Goal: Find specific page/section: Find specific page/section

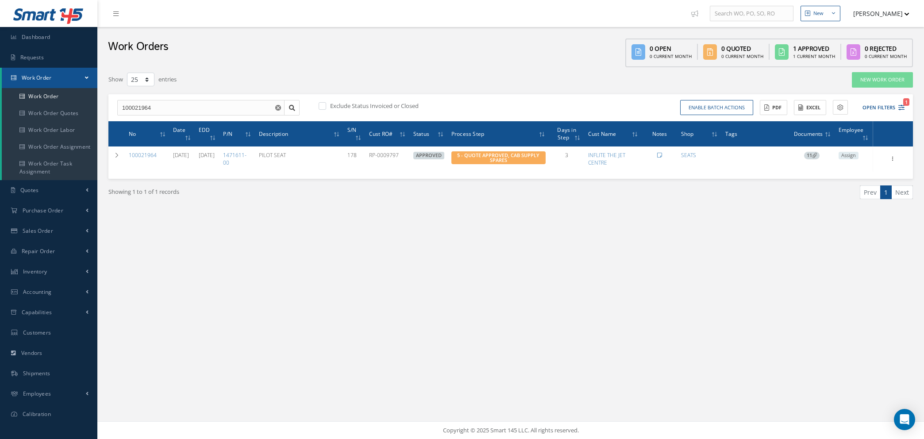
select select "25"
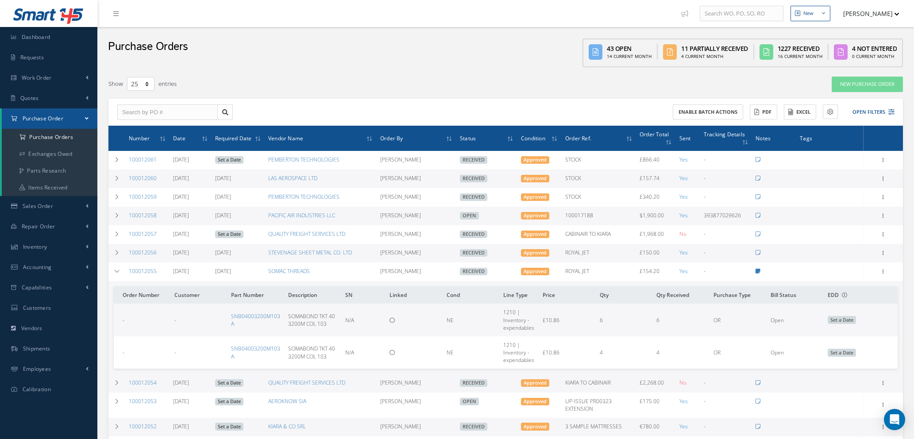
select select "25"
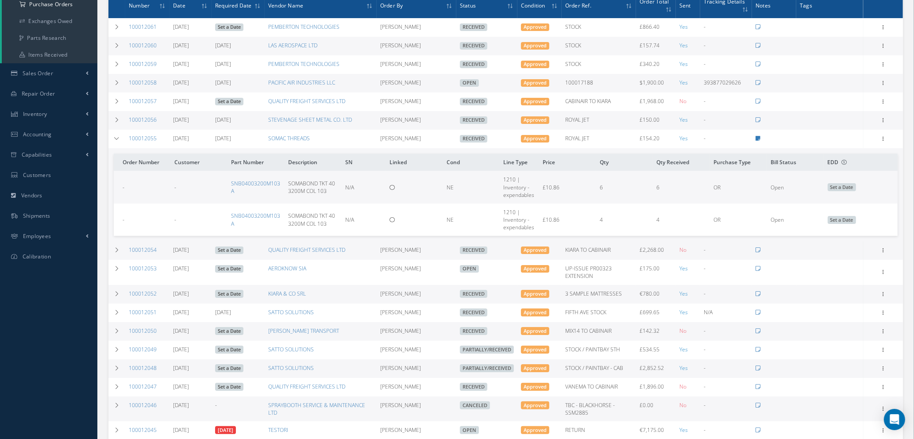
scroll to position [133, 0]
click at [250, 184] on link "SNB04003200M103A" at bounding box center [255, 187] width 49 height 15
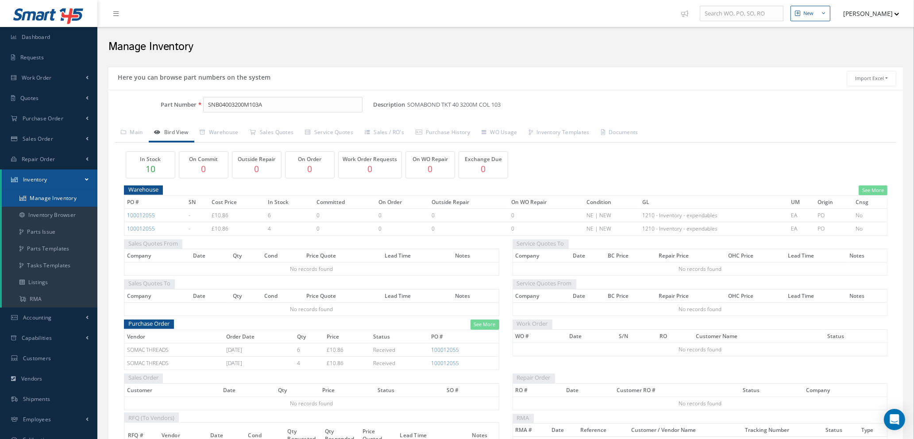
click at [67, 200] on link "Manage Inventory" at bounding box center [50, 198] width 96 height 17
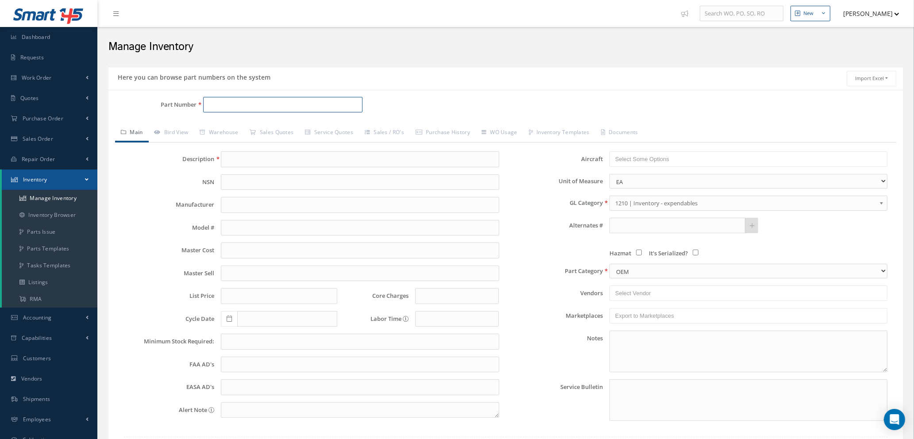
click at [277, 106] on input "Part Number" at bounding box center [282, 105] width 159 height 16
type input "acifl"
